Goal: Task Accomplishment & Management: Complete application form

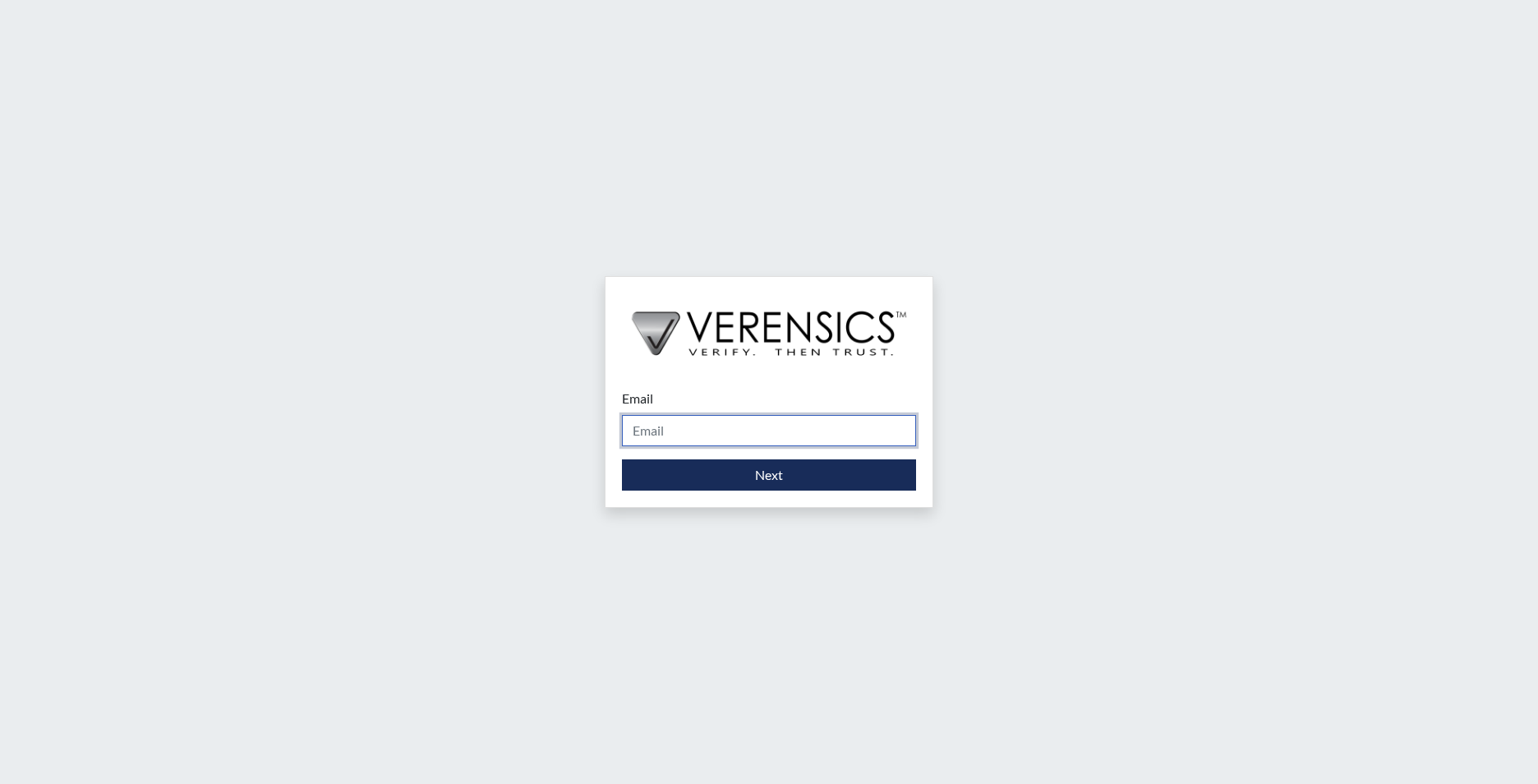
drag, startPoint x: 676, startPoint y: 422, endPoint x: 684, endPoint y: 431, distance: 12.0
click at [676, 424] on input "Email" at bounding box center [769, 430] width 294 height 31
type input "[EMAIL_ADDRESS][PERSON_NAME][DOMAIN_NAME]"
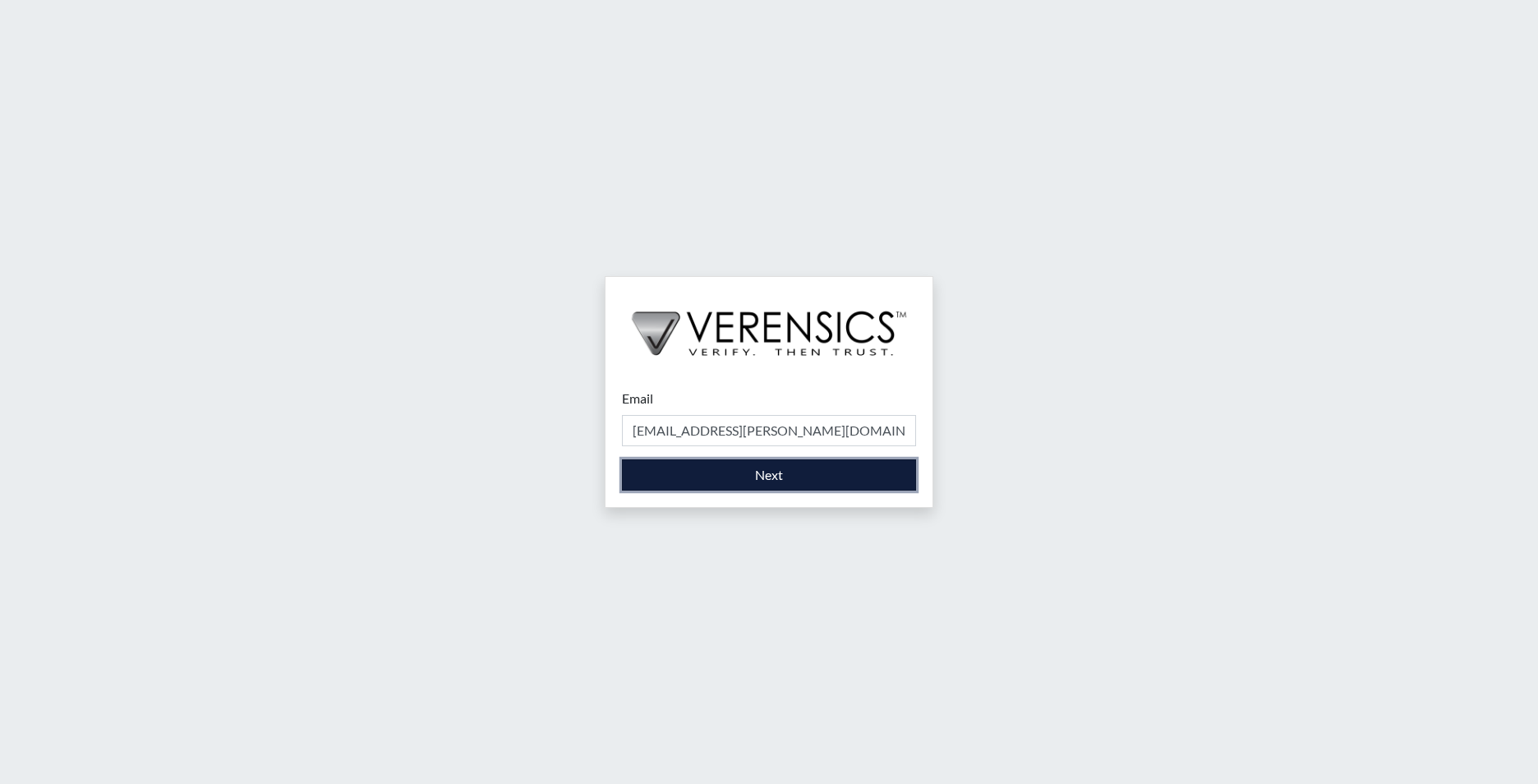
click at [732, 473] on button "Next" at bounding box center [769, 475] width 294 height 31
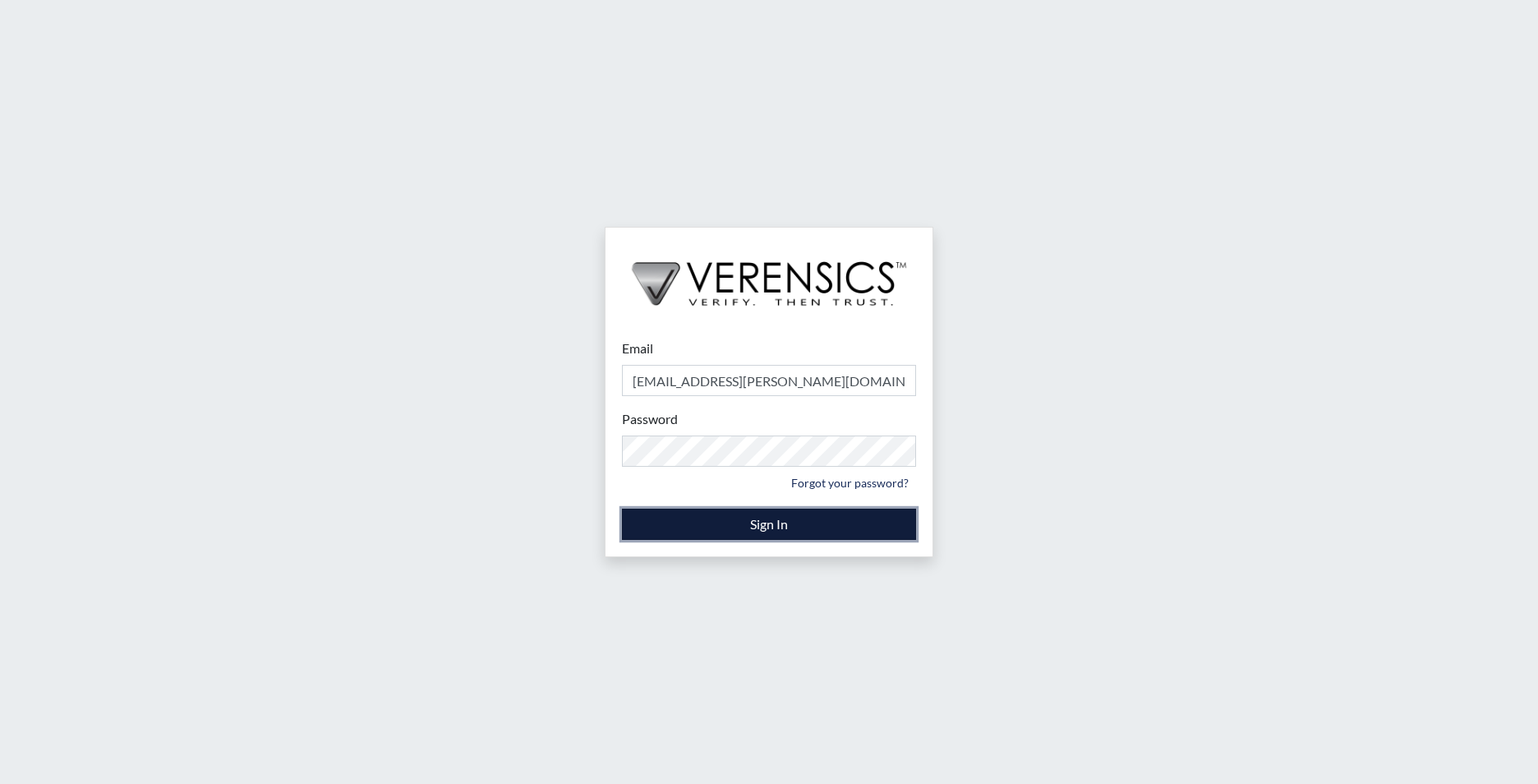
click at [731, 520] on button "Sign In" at bounding box center [769, 525] width 294 height 31
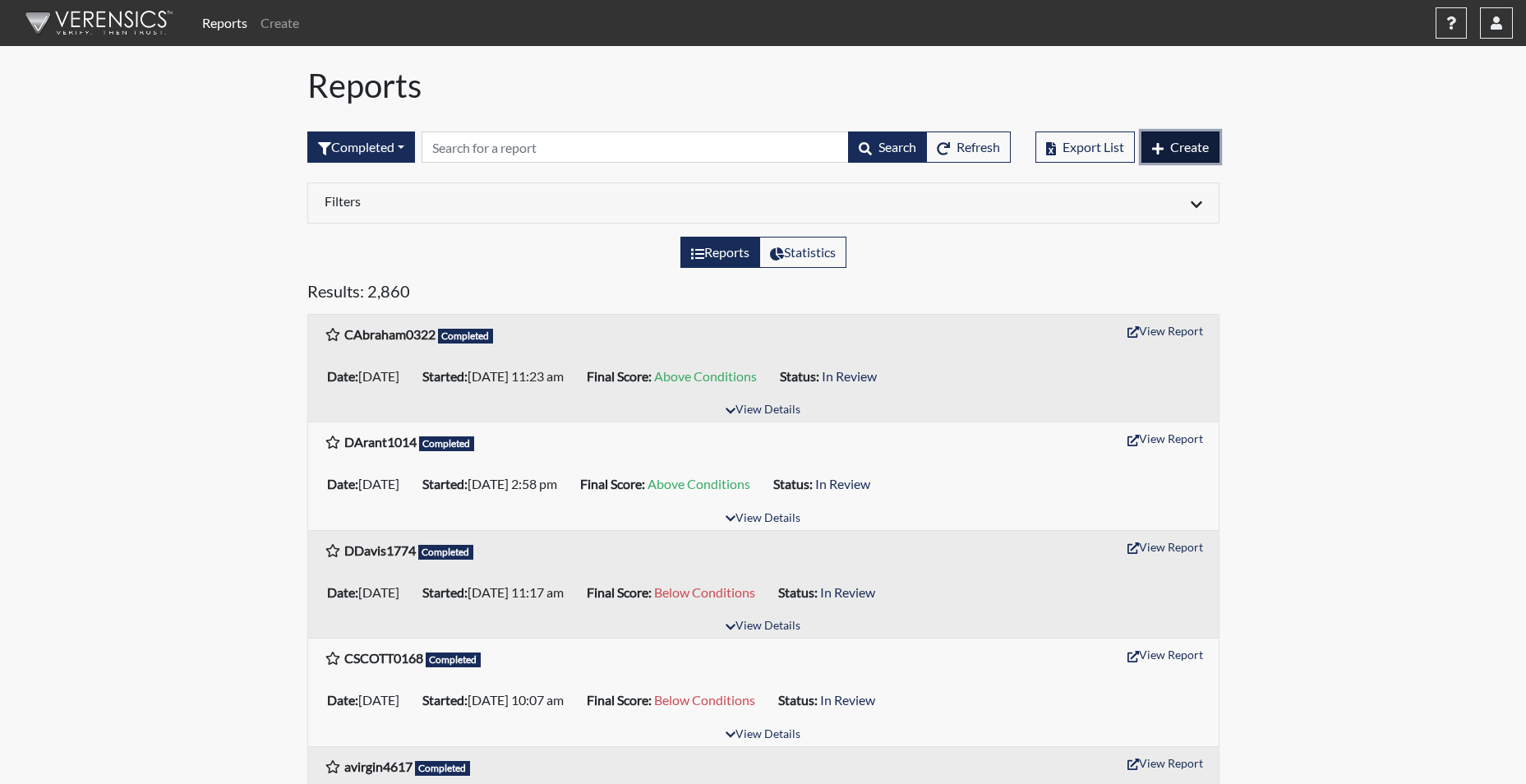
click at [1187, 150] on span "Create" at bounding box center [1190, 146] width 39 height 16
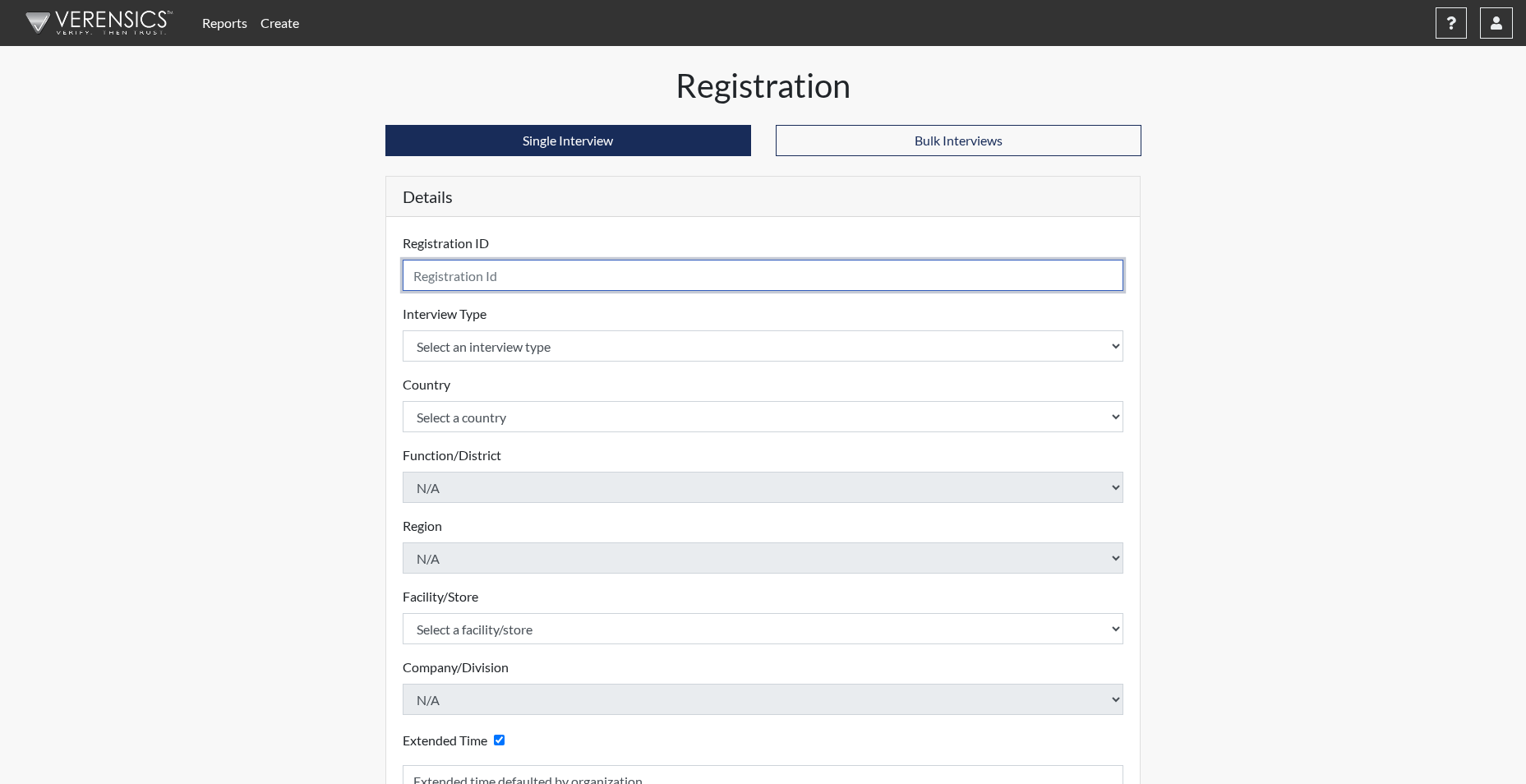
click at [517, 269] on input "text" at bounding box center [763, 275] width 721 height 31
type input "[EMAIL_ADDRESS][DOMAIN_NAME]"
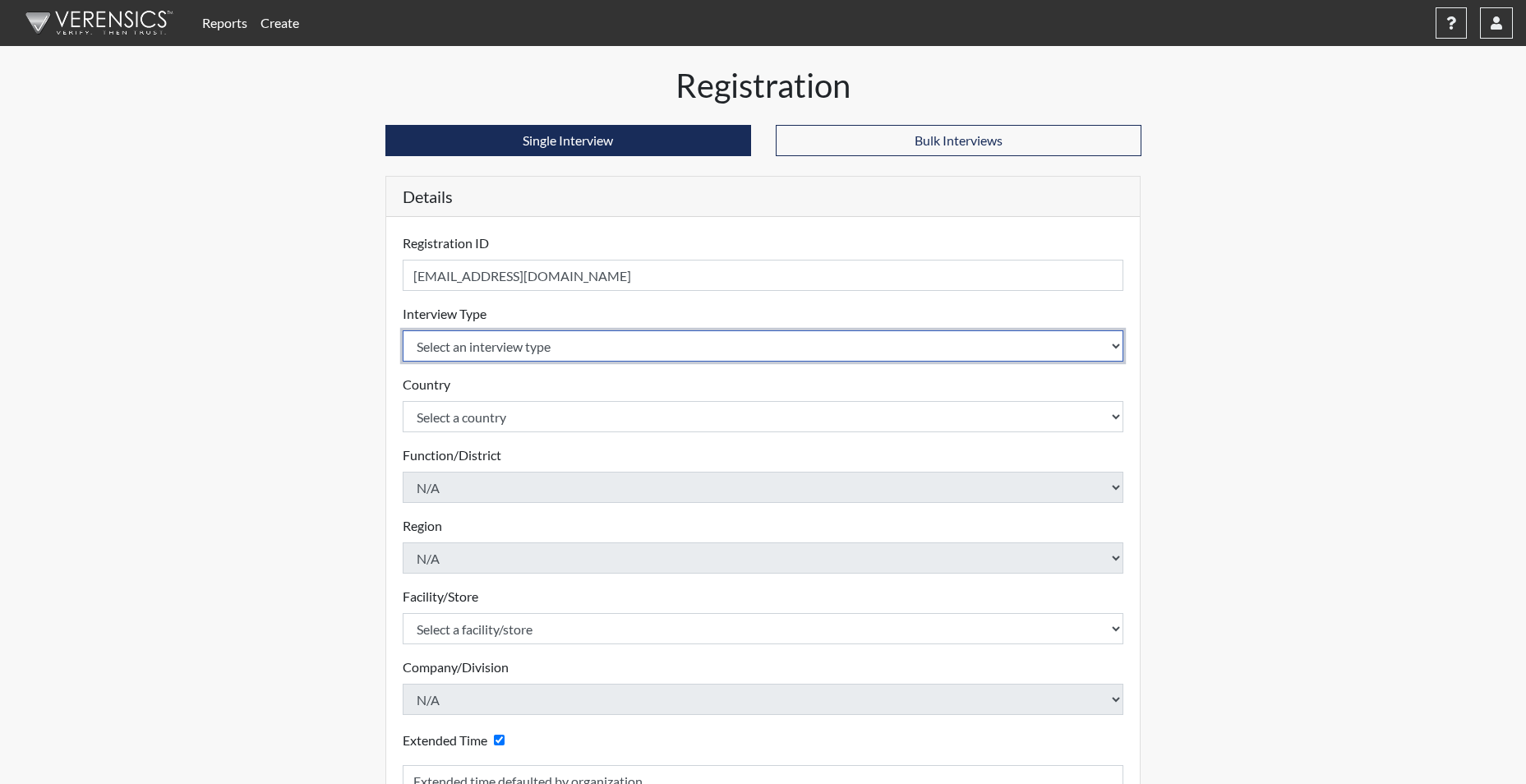
click at [510, 349] on select "Select an interview type Corrections Pre-Employment" at bounding box center [763, 346] width 721 height 31
select select "ff733e93-e1bf-11ea-9c9f-0eff0cf7eb8f"
click at [403, 331] on select "Select an interview type Corrections Pre-Employment" at bounding box center [763, 346] width 721 height 31
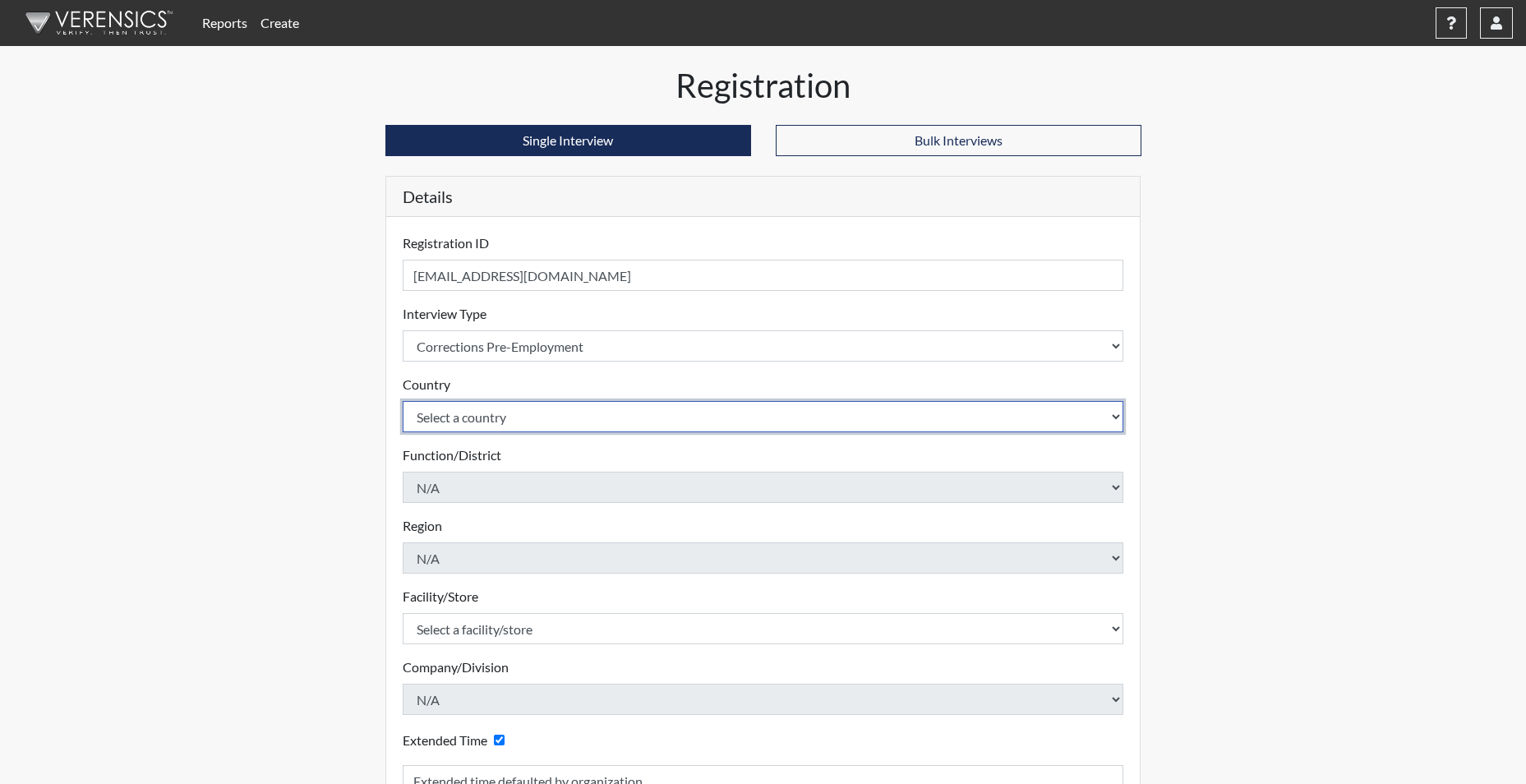
click at [482, 412] on select "Select a country [GEOGRAPHIC_DATA] [GEOGRAPHIC_DATA]" at bounding box center [763, 416] width 721 height 31
select select "united-states-of-[GEOGRAPHIC_DATA]"
click at [403, 401] on select "Select a country [GEOGRAPHIC_DATA] [GEOGRAPHIC_DATA]" at bounding box center [763, 416] width 721 height 31
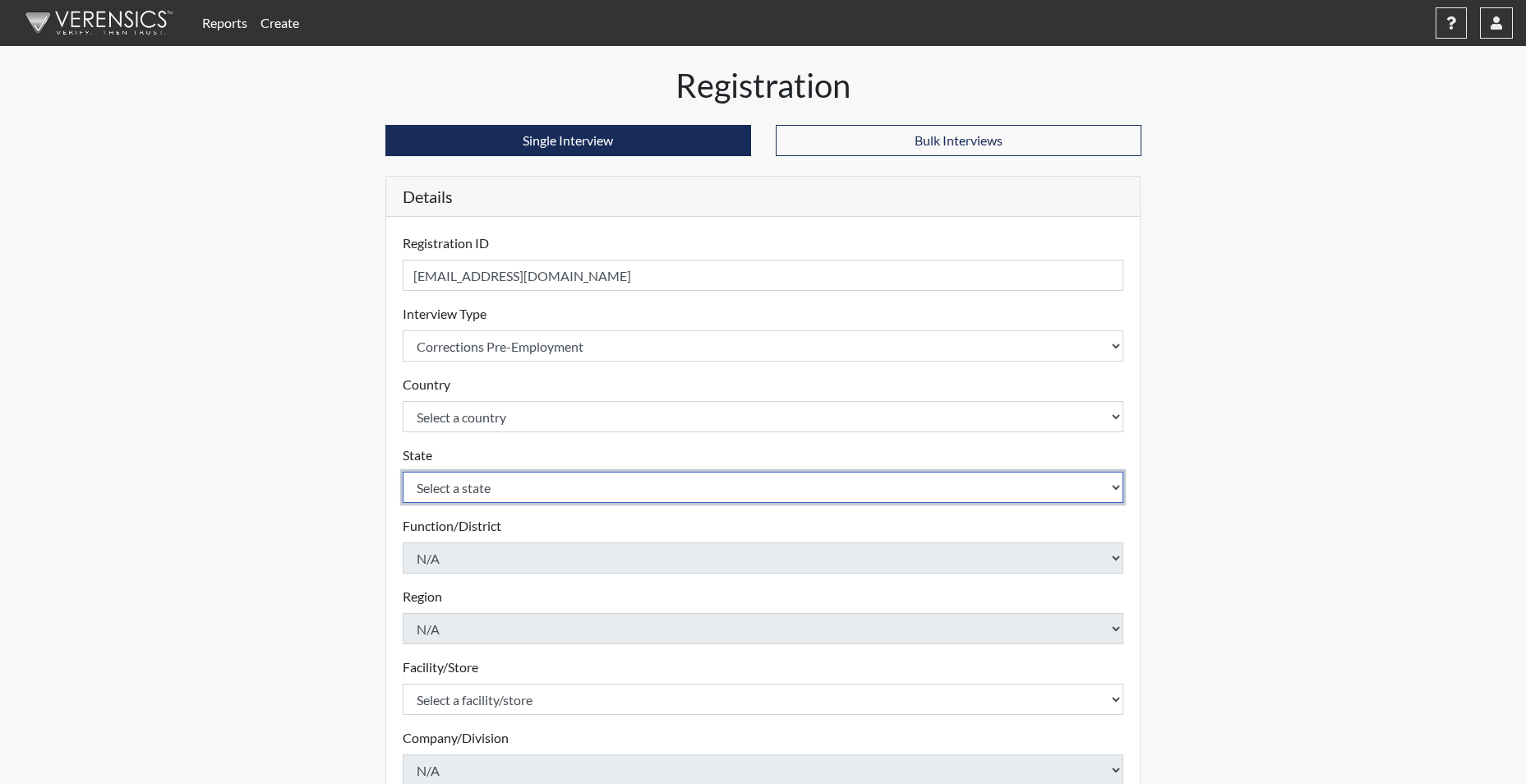
click at [471, 494] on select "Select a state [US_STATE] [US_STATE] [US_STATE] [US_STATE] [US_STATE] [US_STATE…" at bounding box center [763, 488] width 721 height 31
select select "SC"
click at [403, 472] on select "Select a state [US_STATE] [US_STATE] [US_STATE] [US_STATE] [US_STATE] [US_STATE…" at bounding box center [763, 488] width 721 height 31
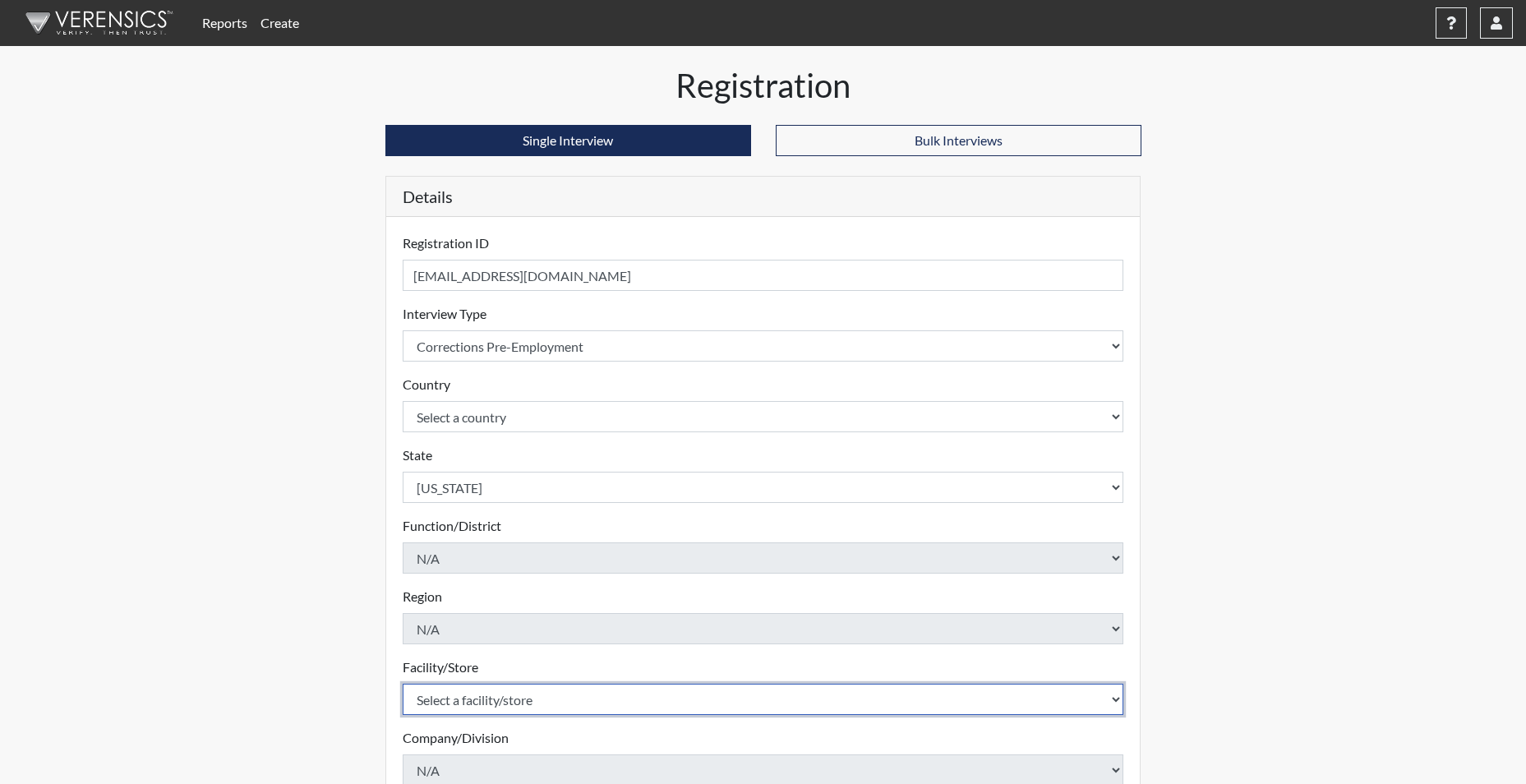
click at [480, 690] on select "Select a facility/store [GEOGRAPHIC_DATA] CI Broad River CI [PERSON_NAME] CI Di…" at bounding box center [763, 699] width 721 height 31
select select "d8fafbfe-3542-4e25-ab93-af3ea1b41fa7"
click at [403, 683] on select "Select a facility/store [GEOGRAPHIC_DATA] CI Broad River CI [PERSON_NAME] CI Di…" at bounding box center [763, 699] width 721 height 31
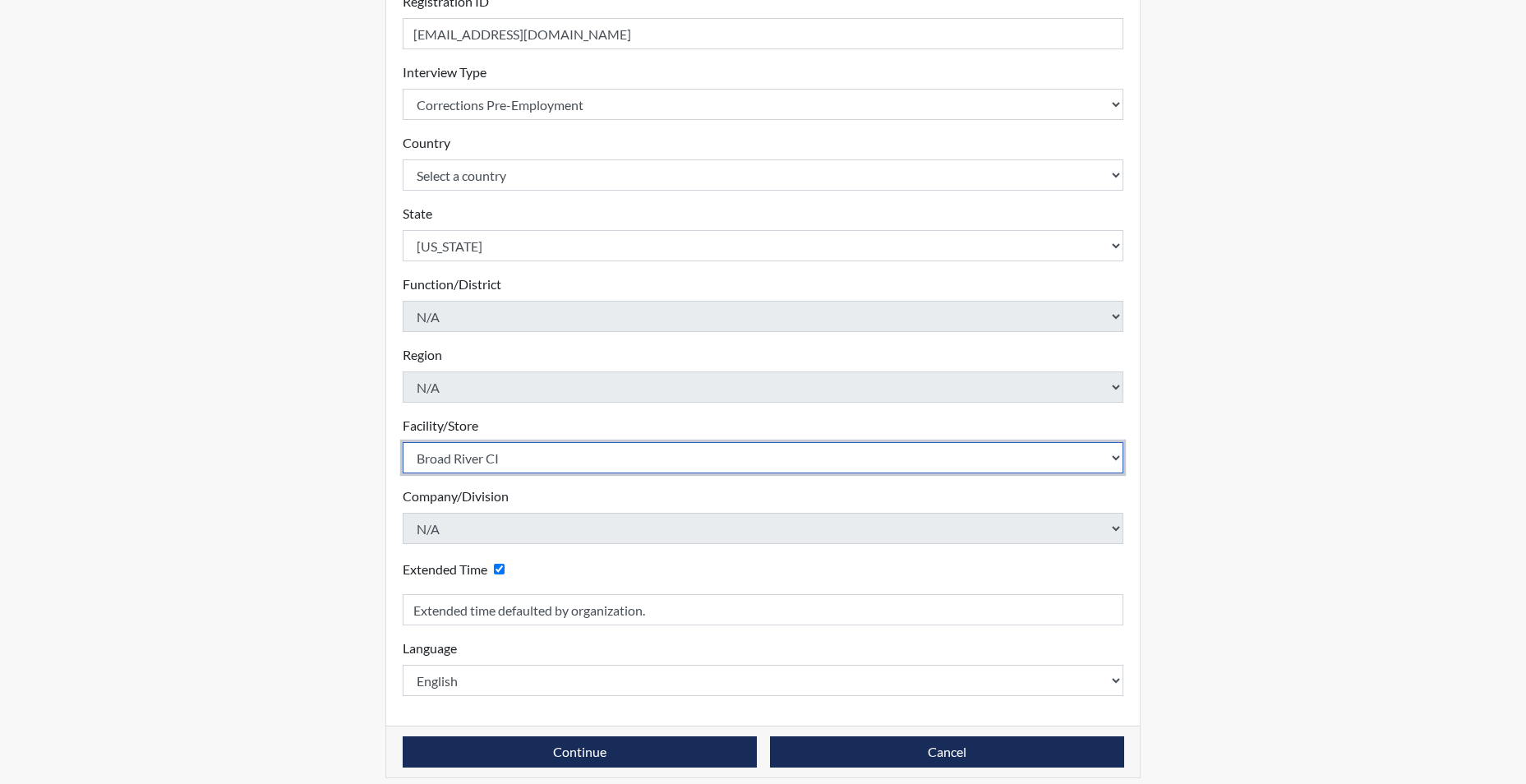
scroll to position [256, 0]
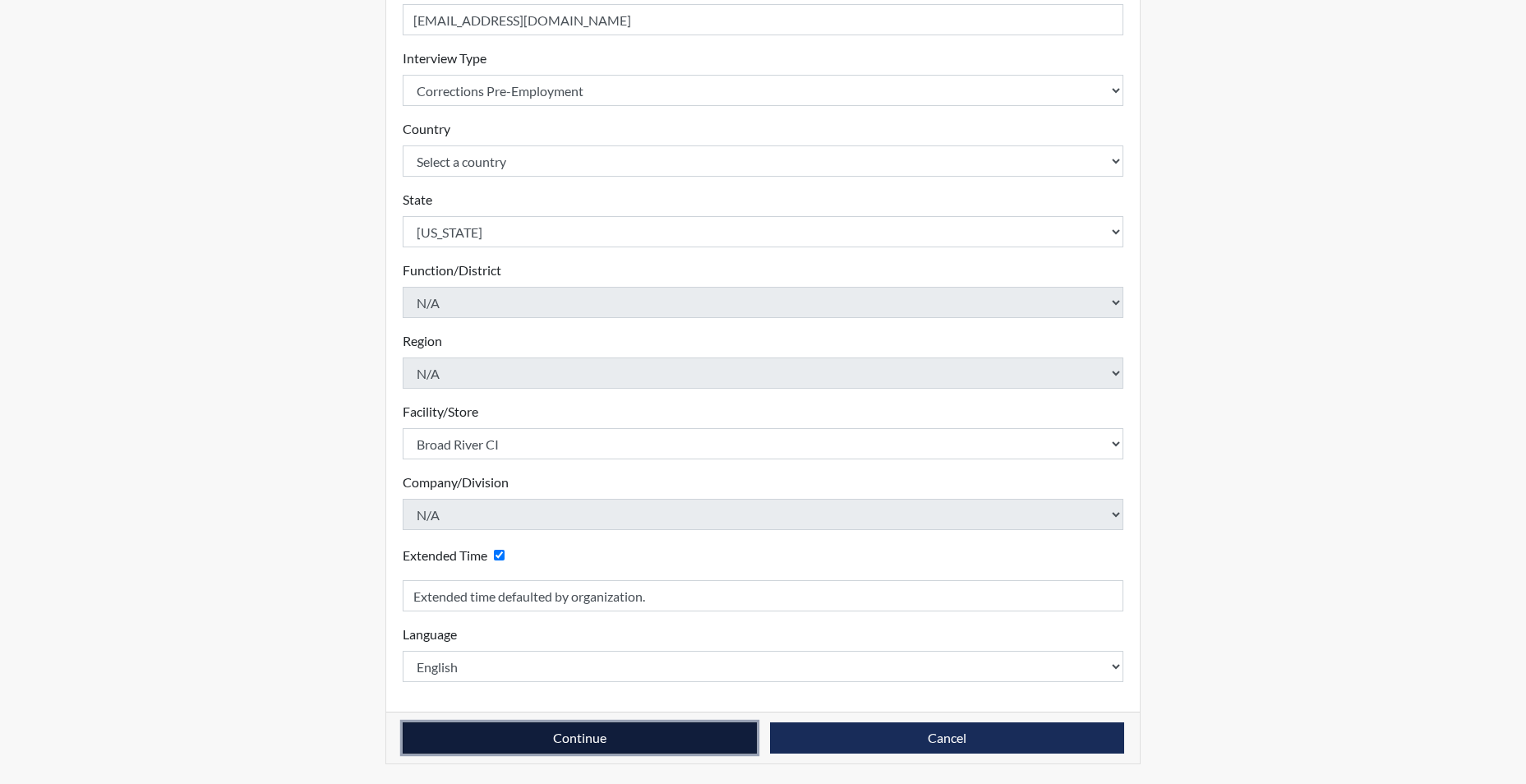
click at [585, 742] on button "Continue" at bounding box center [579, 738] width 354 height 31
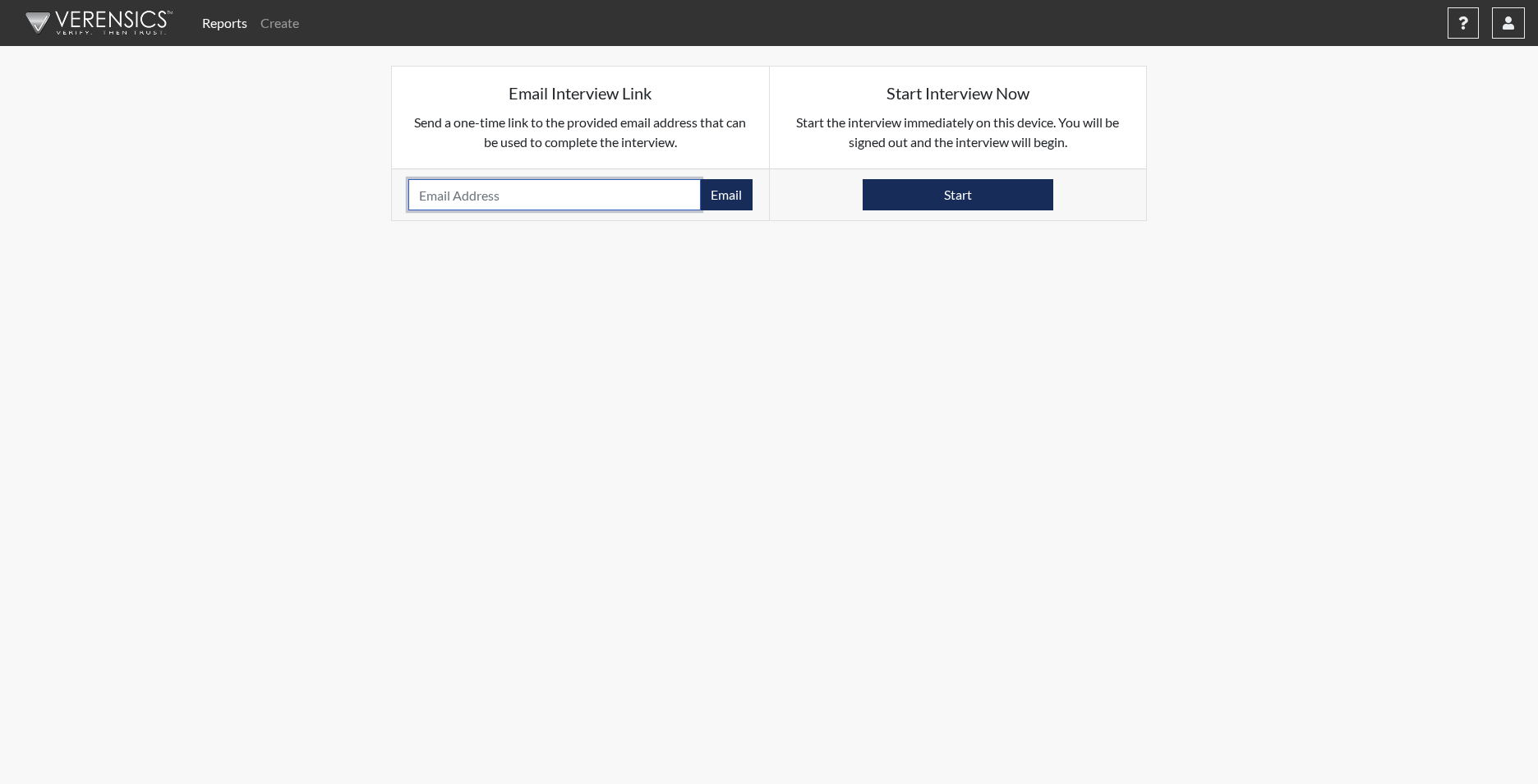
click at [490, 204] on input "email" at bounding box center [554, 195] width 293 height 31
type input "[EMAIL_ADDRESS][DOMAIN_NAME]"
click at [723, 206] on button "Email" at bounding box center [726, 195] width 53 height 31
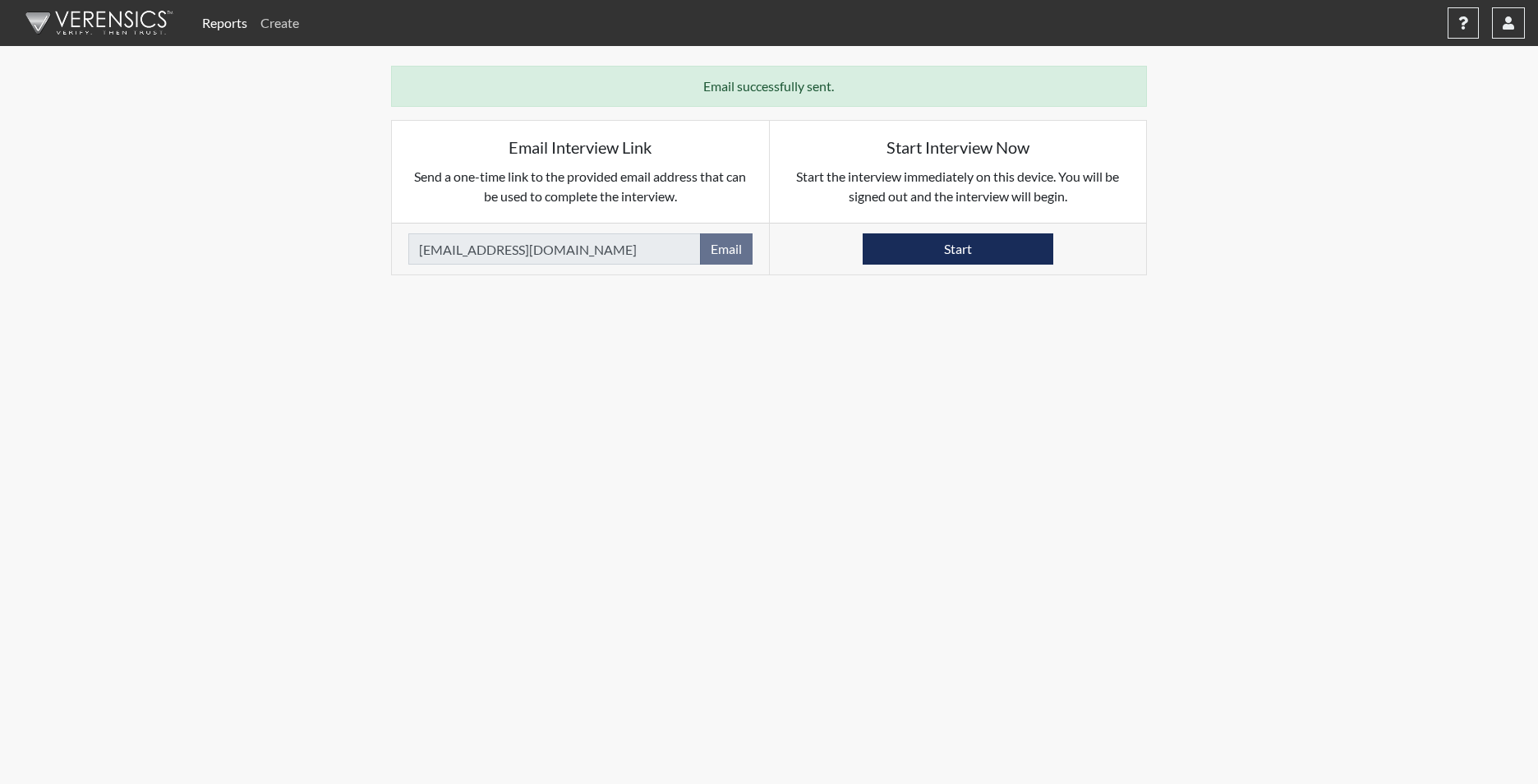
click at [286, 21] on link "Create" at bounding box center [280, 23] width 52 height 33
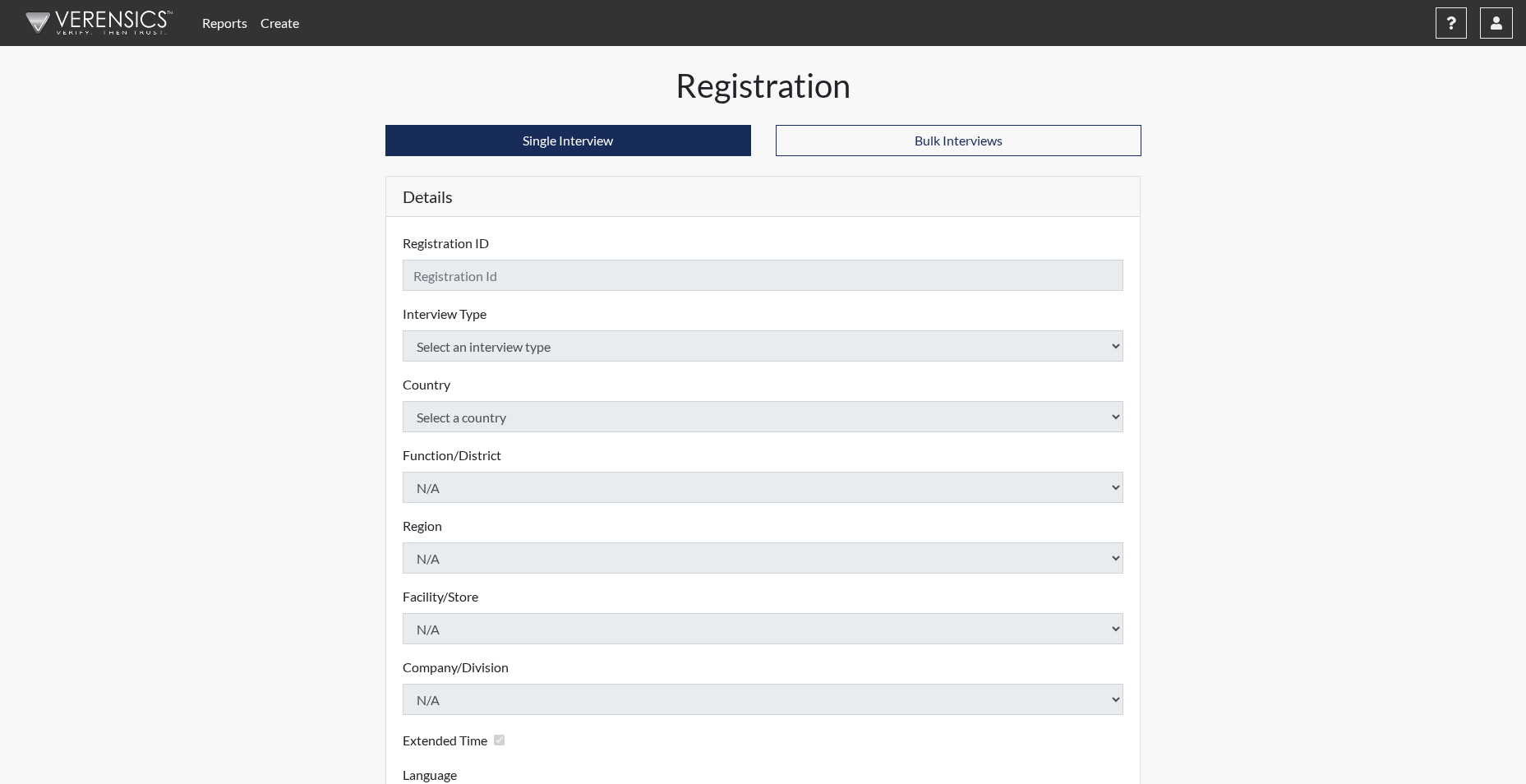
checkbox input "true"
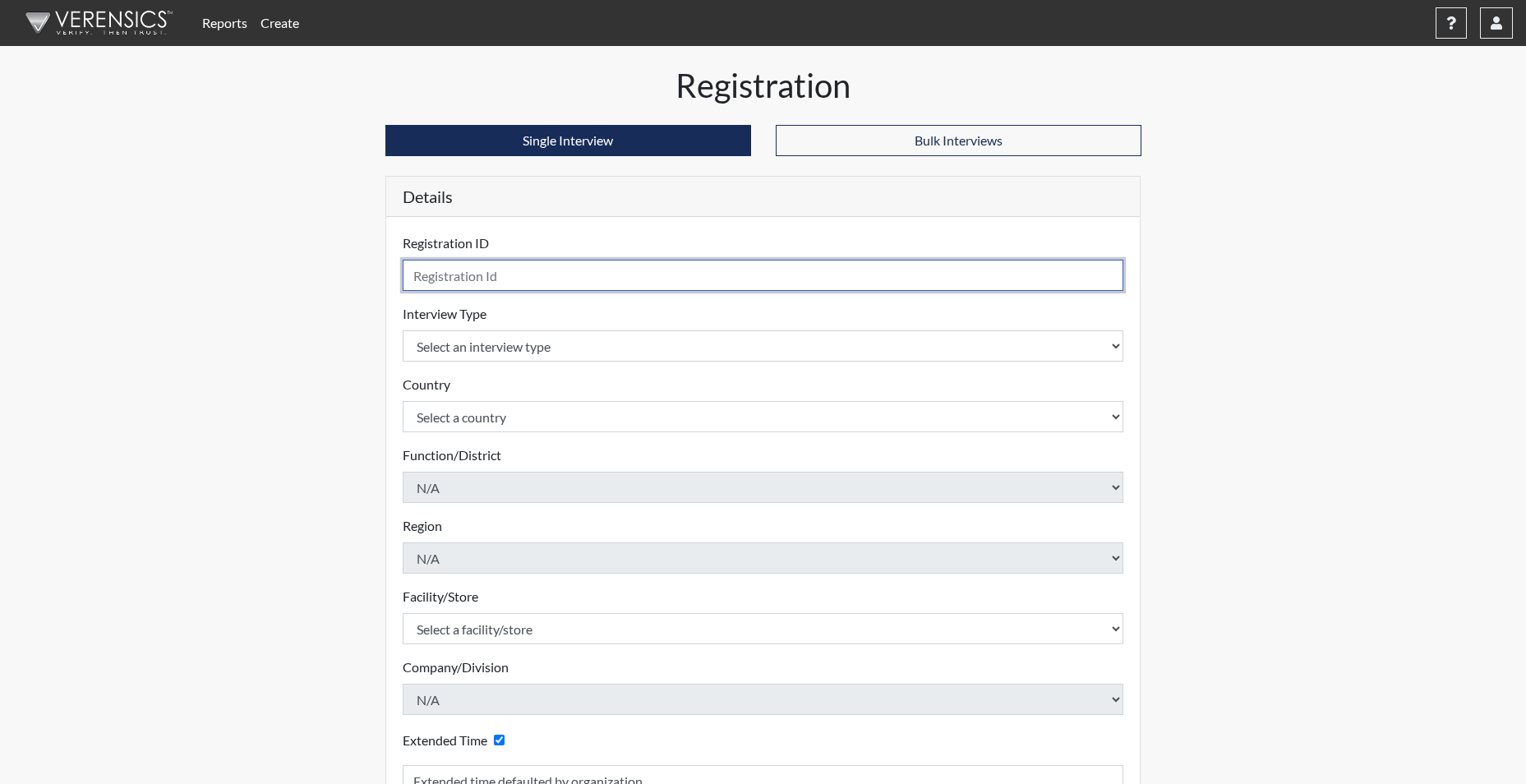
click at [479, 270] on input "text" at bounding box center [763, 275] width 721 height 31
click at [476, 279] on input "VMILLER" at bounding box center [763, 275] width 721 height 31
type input "VMILLER5201"
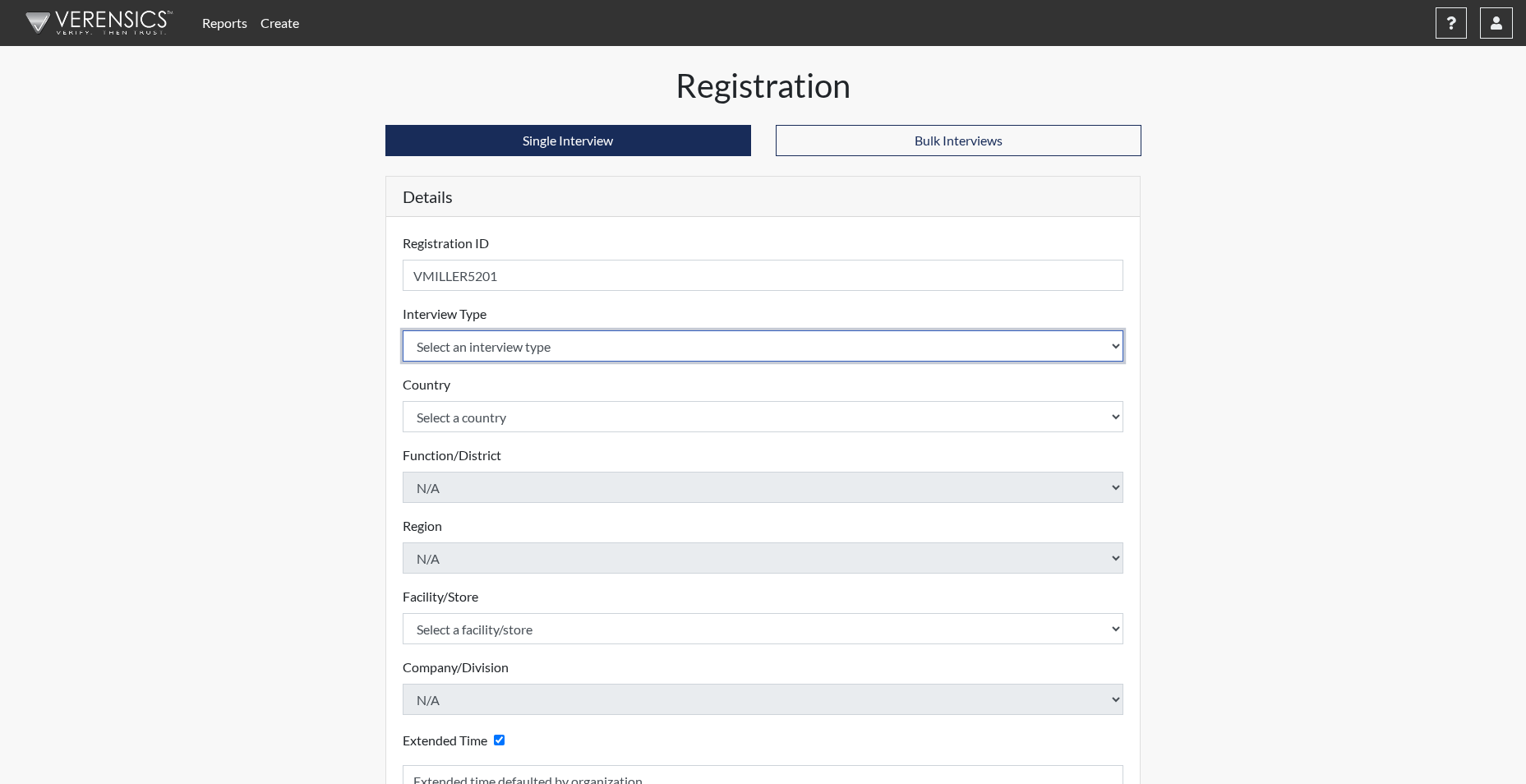
click at [448, 354] on select "Select an interview type Corrections Pre-Employment" at bounding box center [763, 346] width 721 height 31
select select "ff733e93-e1bf-11ea-9c9f-0eff0cf7eb8f"
click at [403, 331] on select "Select an interview type Corrections Pre-Employment" at bounding box center [763, 346] width 721 height 31
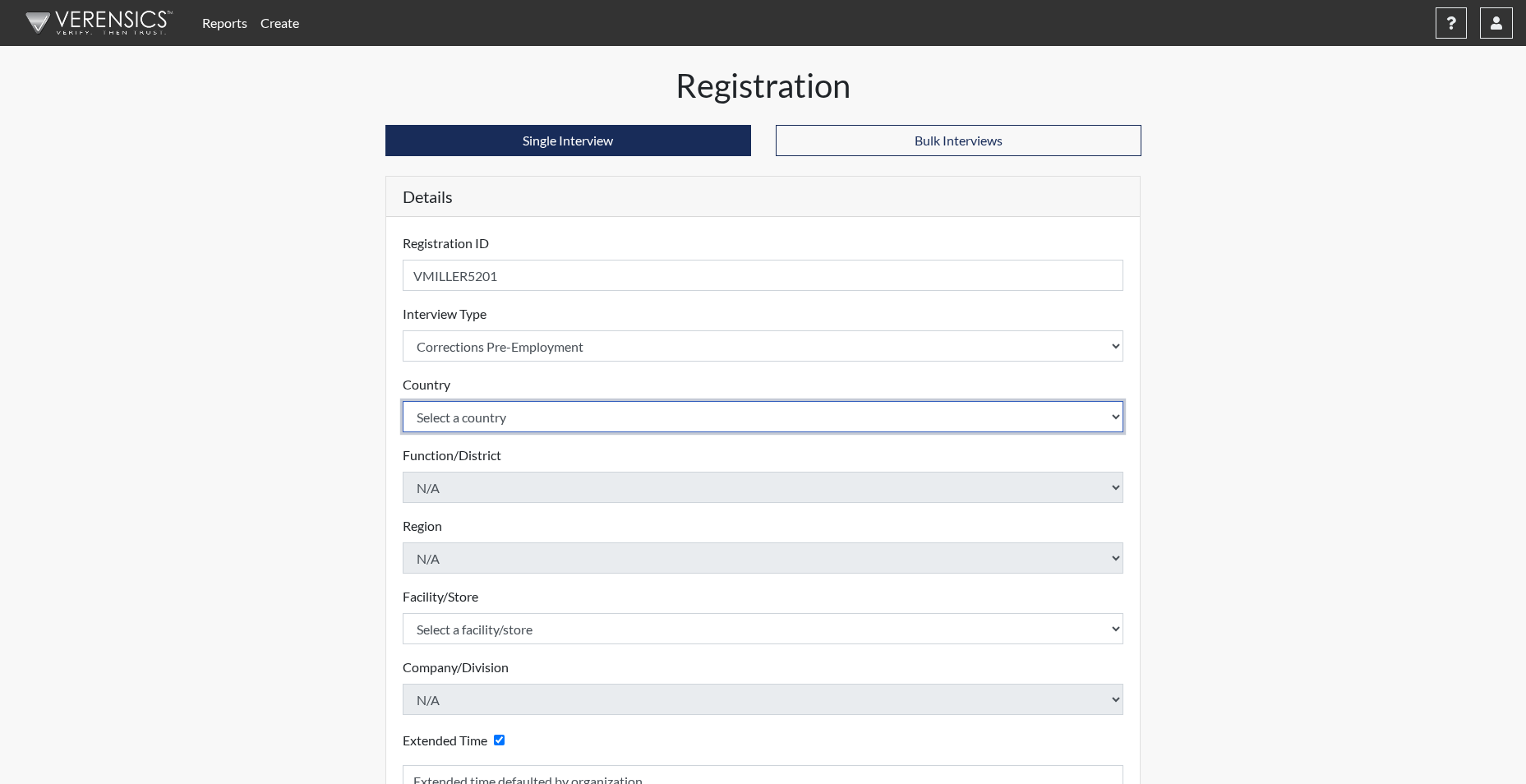
click at [452, 423] on select "Select a country [GEOGRAPHIC_DATA] [GEOGRAPHIC_DATA]" at bounding box center [763, 416] width 721 height 31
select select "united-states-of-[GEOGRAPHIC_DATA]"
click at [403, 401] on select "Select a country [GEOGRAPHIC_DATA] [GEOGRAPHIC_DATA]" at bounding box center [763, 416] width 721 height 31
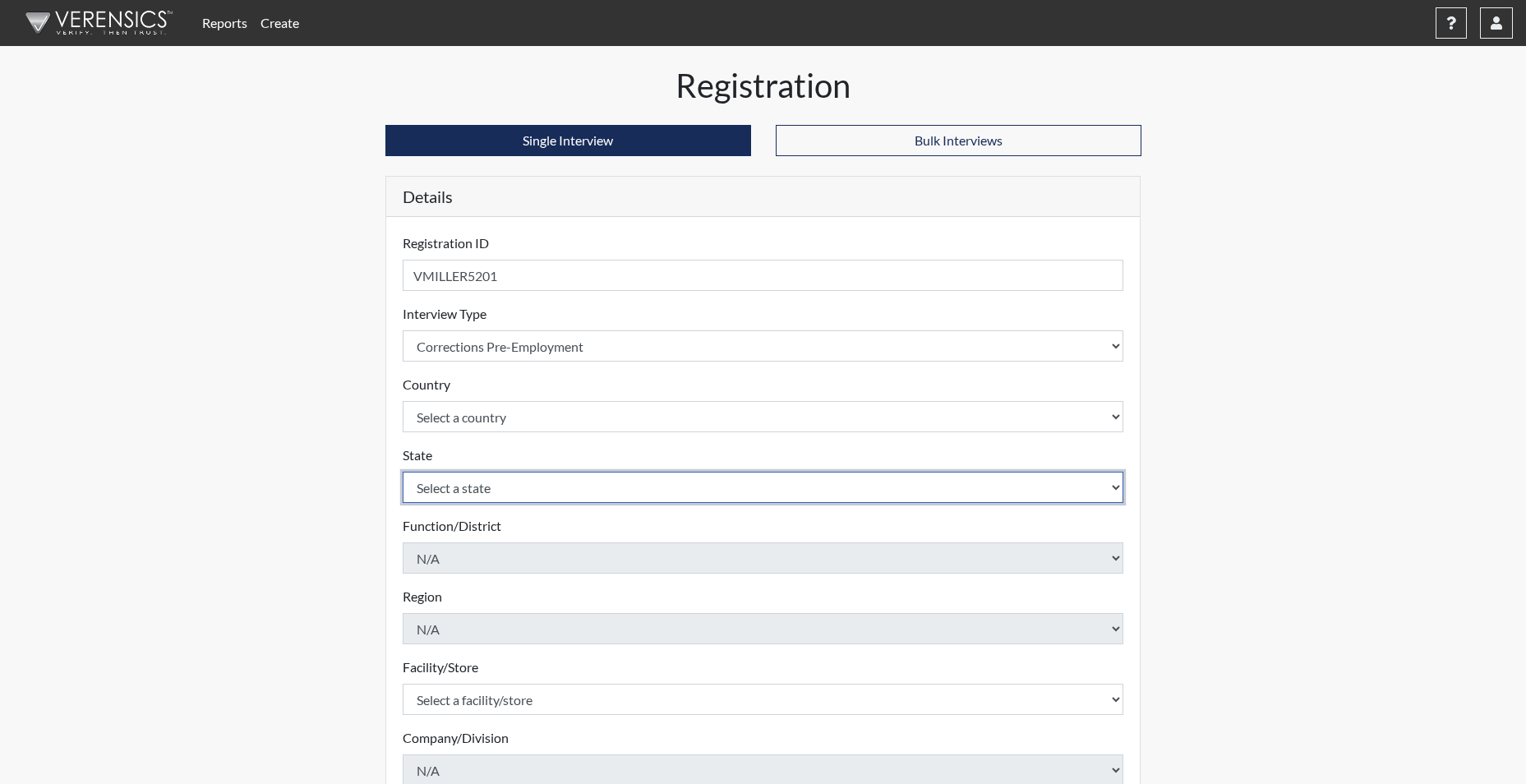
click at [466, 487] on select "Select a state [US_STATE] [US_STATE] [US_STATE] [US_STATE] [US_STATE] [US_STATE…" at bounding box center [763, 488] width 721 height 31
select select "SC"
click at [403, 472] on select "Select a state [US_STATE] [US_STATE] [US_STATE] [US_STATE] [US_STATE] [US_STATE…" at bounding box center [763, 488] width 721 height 31
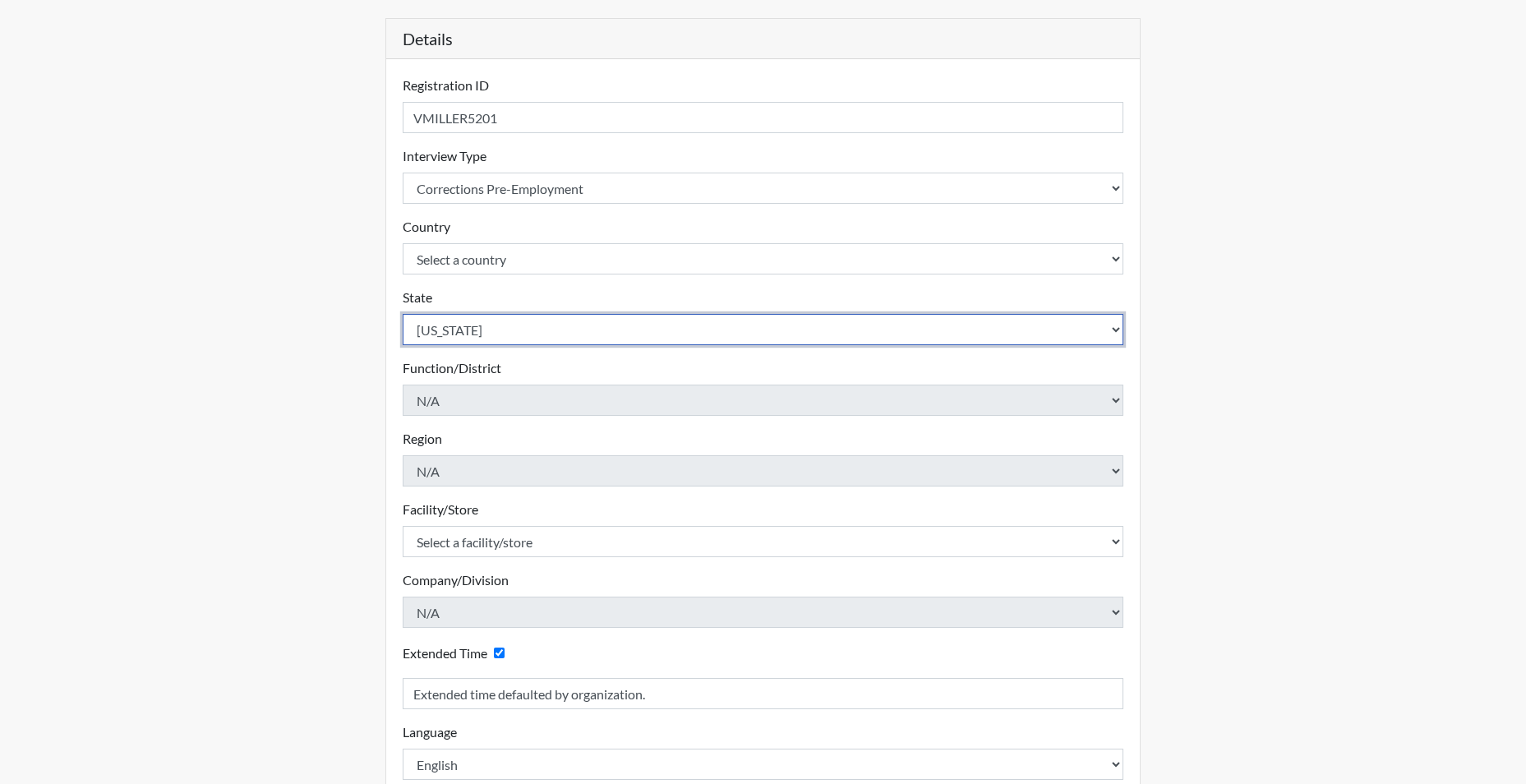
scroll to position [164, 0]
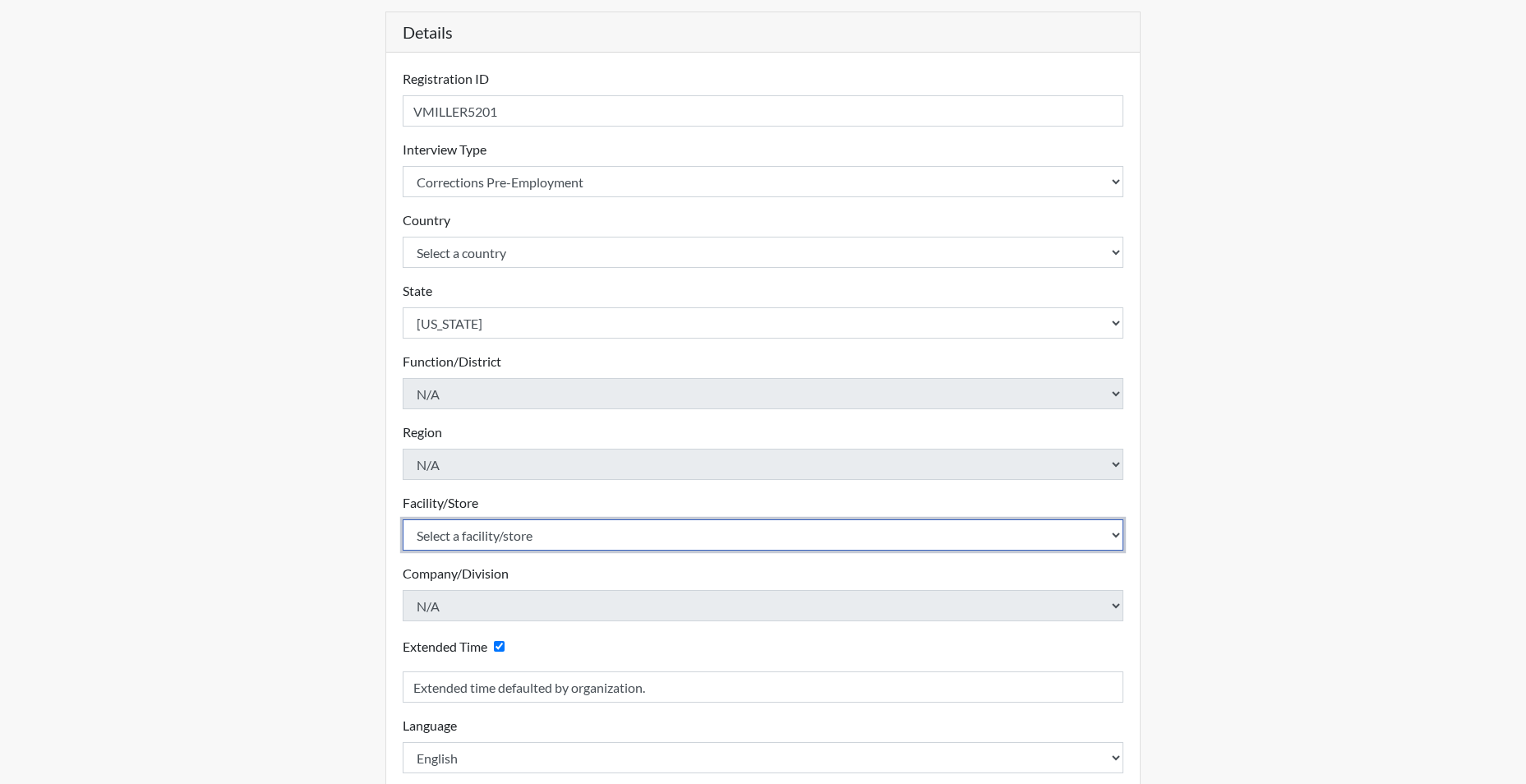
click at [472, 535] on select "Select a facility/store [GEOGRAPHIC_DATA] CI Broad River CI [PERSON_NAME] CI Di…" at bounding box center [763, 535] width 721 height 31
select select "691d6565-f5f6-4542-897a-84469a4b0922"
click at [403, 519] on select "Select a facility/store [GEOGRAPHIC_DATA] CI Broad River CI [PERSON_NAME] CI Di…" at bounding box center [763, 535] width 721 height 31
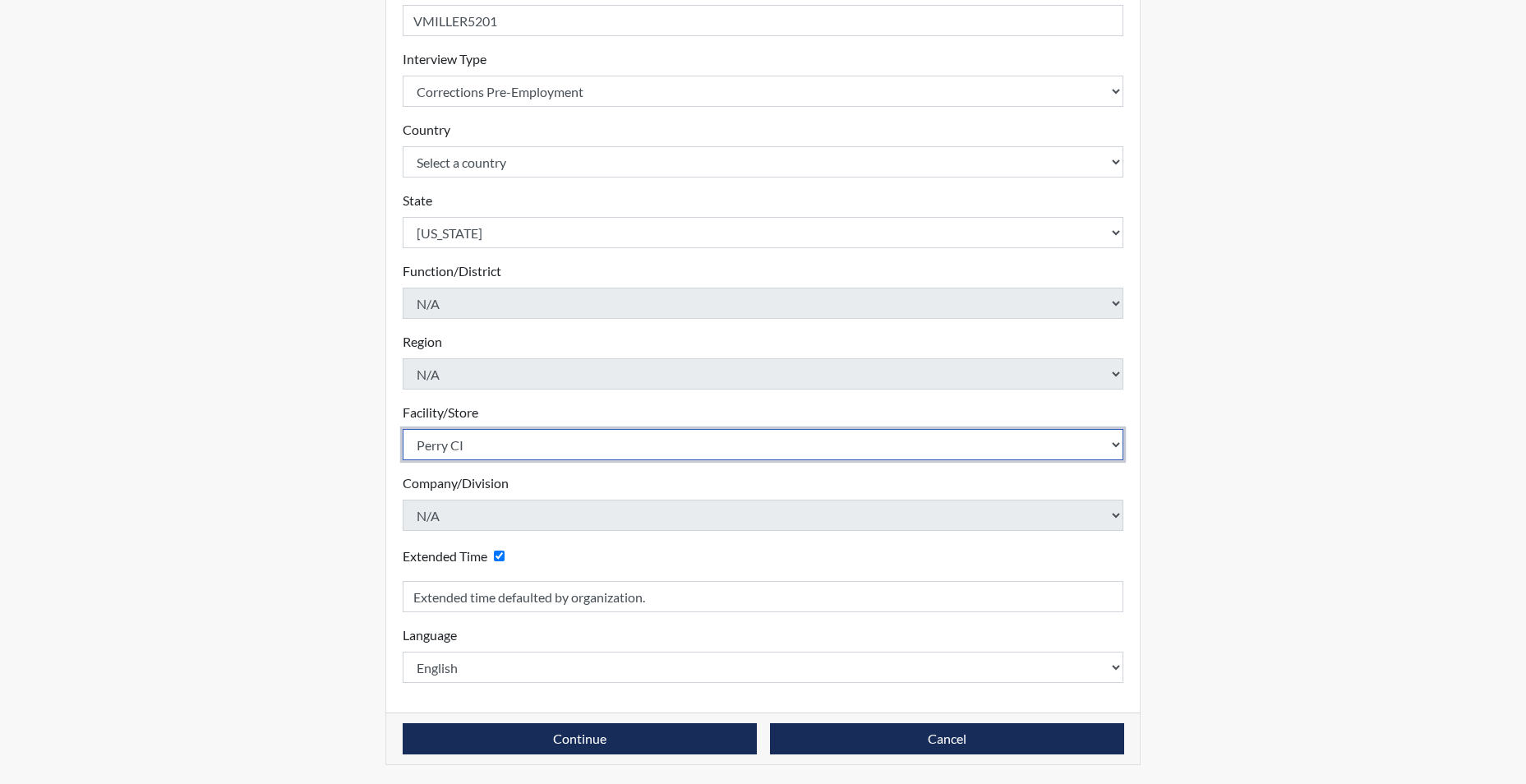
scroll to position [256, 0]
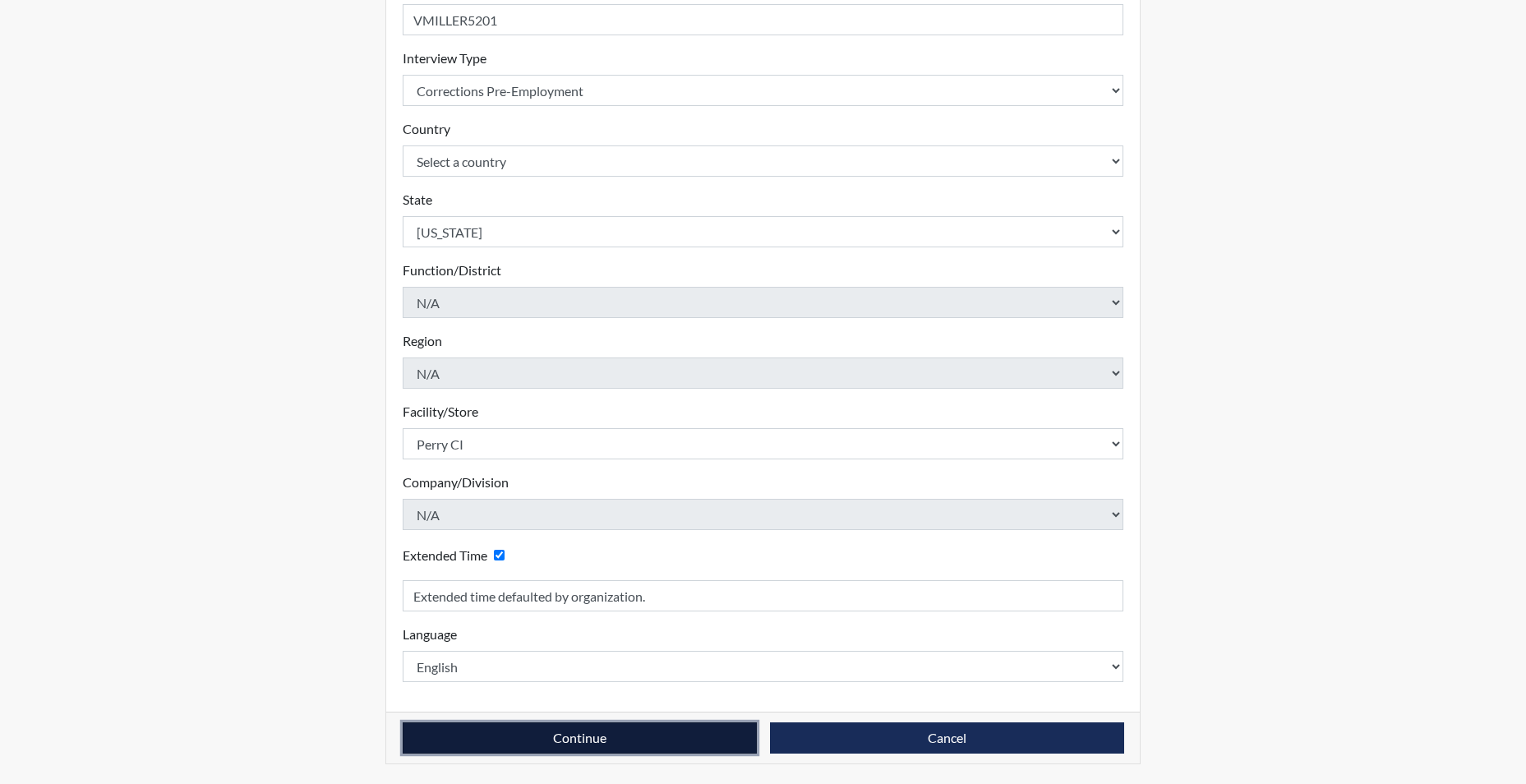
click at [539, 730] on button "Continue" at bounding box center [579, 738] width 354 height 31
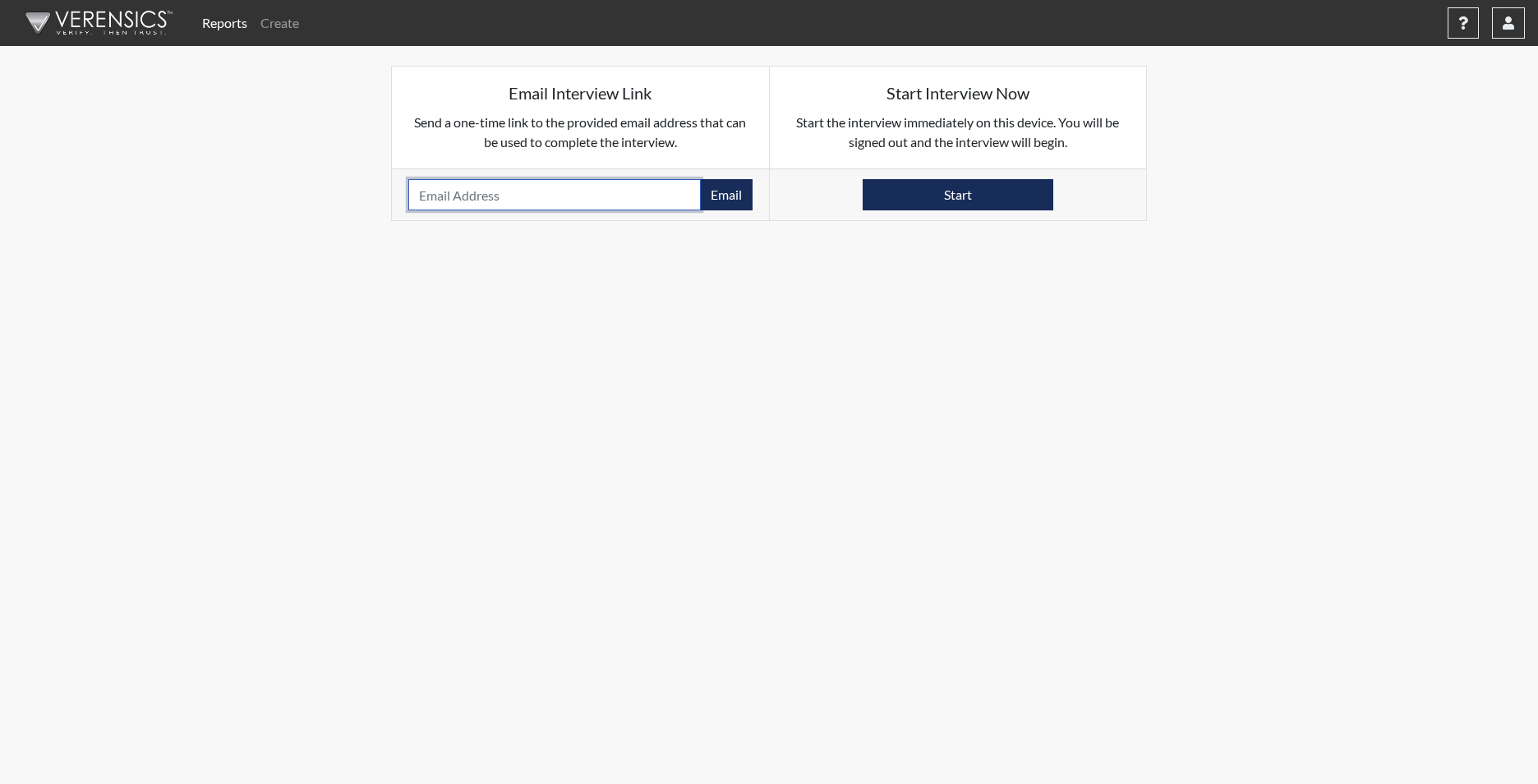
click at [438, 191] on input "email" at bounding box center [554, 195] width 293 height 31
drag, startPoint x: 453, startPoint y: 230, endPoint x: 442, endPoint y: 191, distance: 40.5
click at [442, 191] on input "email" at bounding box center [554, 195] width 293 height 31
paste input "[EMAIL_ADDRESS][DOMAIN_NAME]"
type input "[EMAIL_ADDRESS][DOMAIN_NAME]"
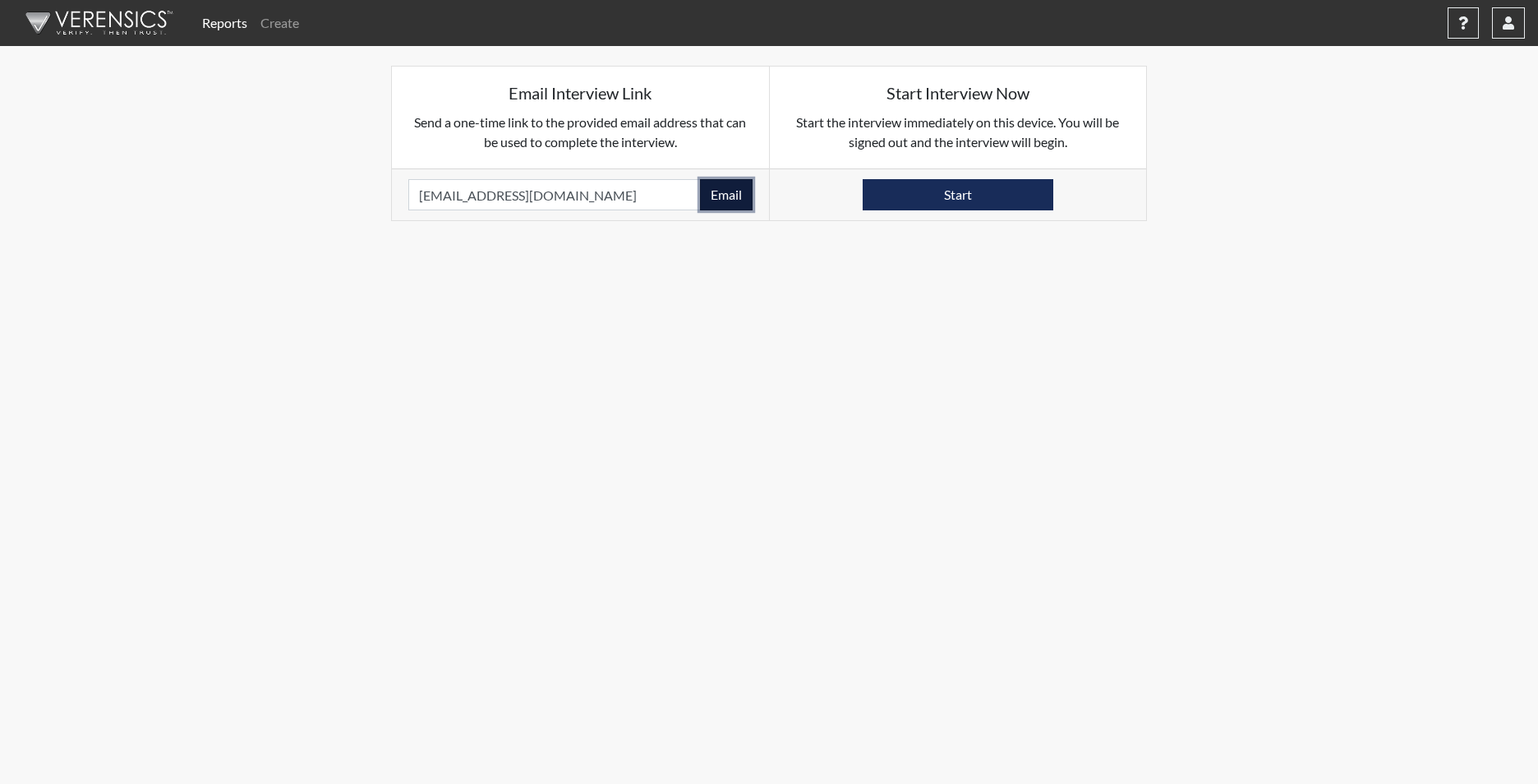
click at [724, 200] on button "Email" at bounding box center [726, 195] width 53 height 31
